Goal: Navigation & Orientation: Find specific page/section

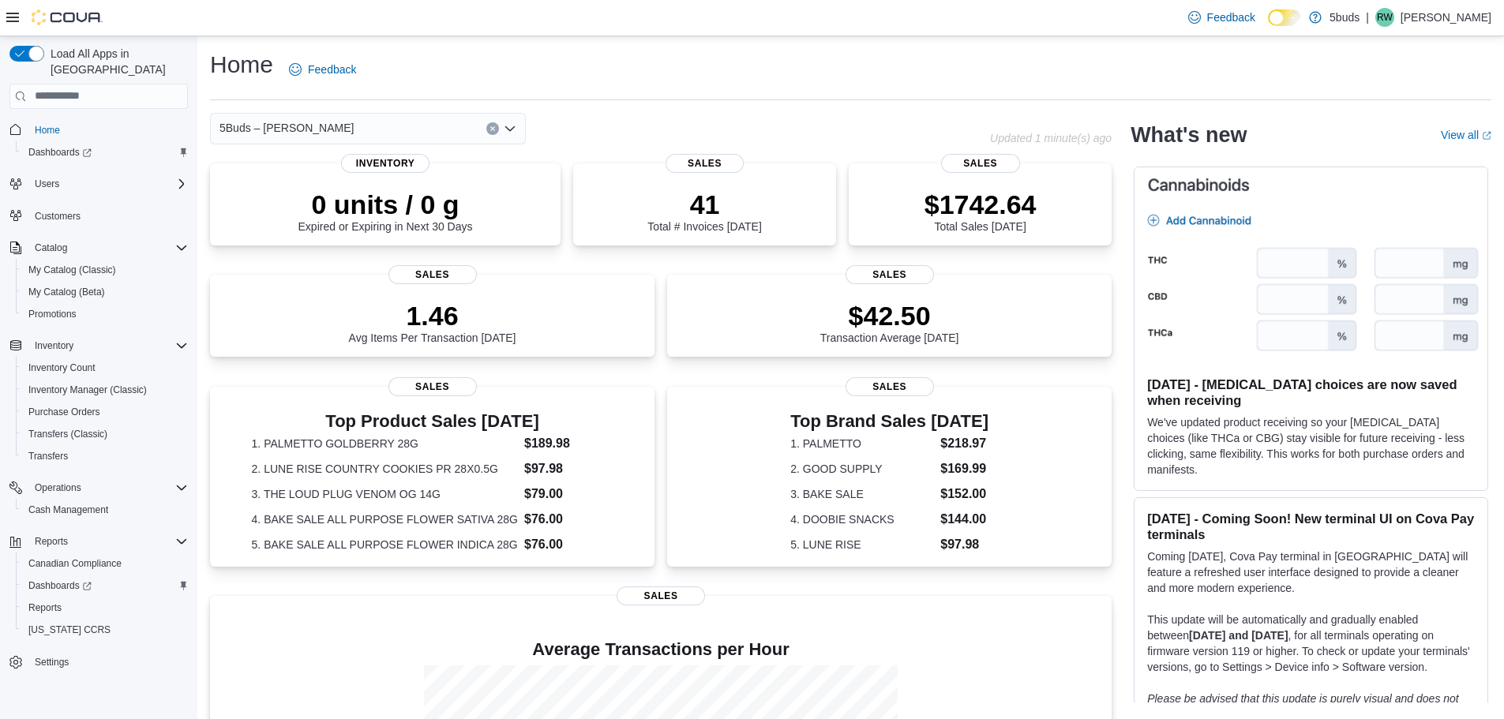
click at [1446, 17] on p "[PERSON_NAME]" at bounding box center [1445, 17] width 91 height 19
click at [1410, 155] on span "Sign Out" at bounding box center [1389, 154] width 43 height 16
